Goal: Navigation & Orientation: Find specific page/section

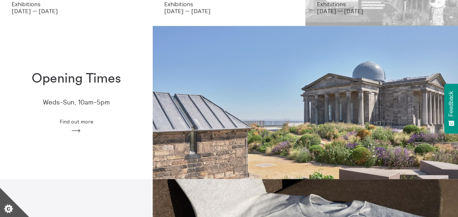
scroll to position [166, 0]
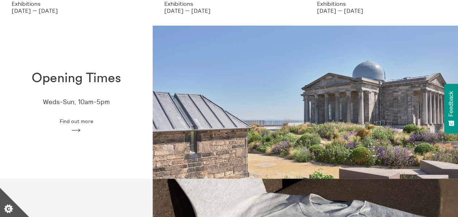
click at [85, 119] on span "Find out more" at bounding box center [76, 121] width 34 height 6
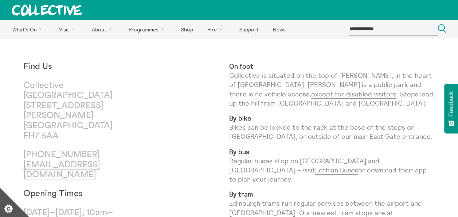
scroll to position [61, 0]
